Goal: Task Accomplishment & Management: Use online tool/utility

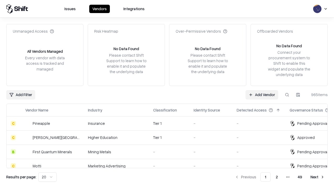
click at [262, 94] on link "Add Vendor" at bounding box center [261, 94] width 33 height 9
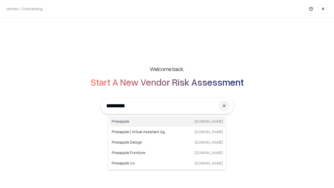
click at [167, 121] on div "Pineapple [DOMAIN_NAME]" at bounding box center [167, 121] width 115 height 10
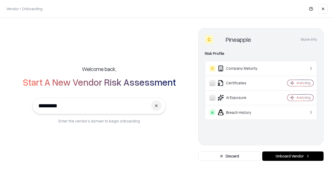
type input "*********"
click at [293, 156] on button "Onboard Vendor" at bounding box center [292, 155] width 61 height 9
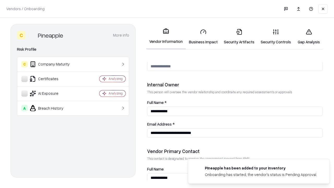
scroll to position [270, 0]
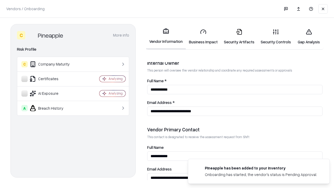
click at [203, 37] on link "Business Impact" at bounding box center [203, 37] width 35 height 24
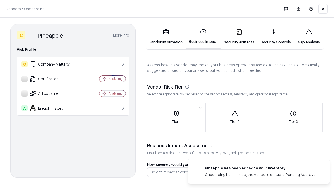
click at [239, 37] on link "Security Artifacts" at bounding box center [239, 37] width 37 height 24
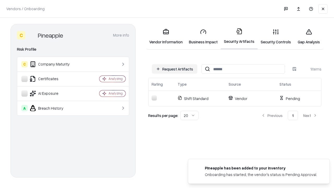
click at [174, 69] on button "Request Artifacts" at bounding box center [174, 68] width 45 height 9
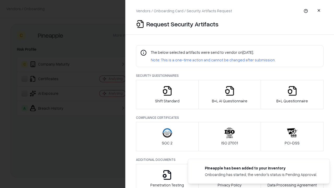
click at [167, 94] on icon "button" at bounding box center [167, 91] width 10 height 10
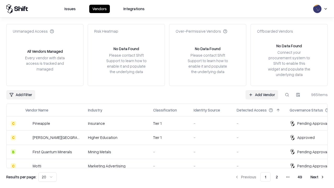
click at [262, 94] on link "Add Vendor" at bounding box center [261, 94] width 33 height 9
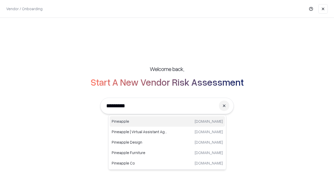
click at [167, 121] on div "Pineapple [DOMAIN_NAME]" at bounding box center [167, 121] width 115 height 10
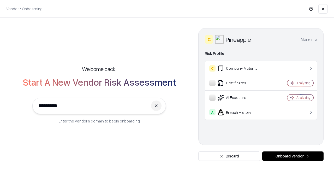
type input "*********"
click at [293, 156] on button "Onboard Vendor" at bounding box center [292, 155] width 61 height 9
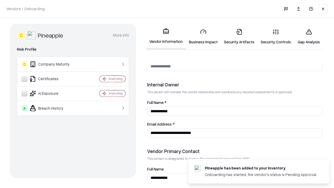
scroll to position [270, 0]
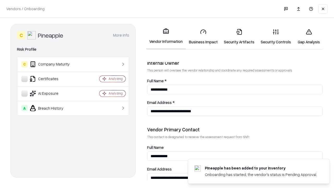
click at [309, 37] on link "Gap Analysis" at bounding box center [308, 37] width 29 height 24
